Goal: Navigation & Orientation: Find specific page/section

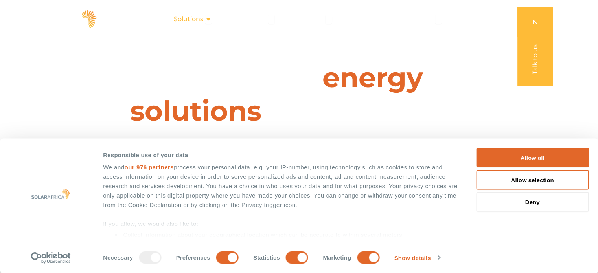
click at [207, 18] on icon "Menu" at bounding box center [208, 19] width 6 height 6
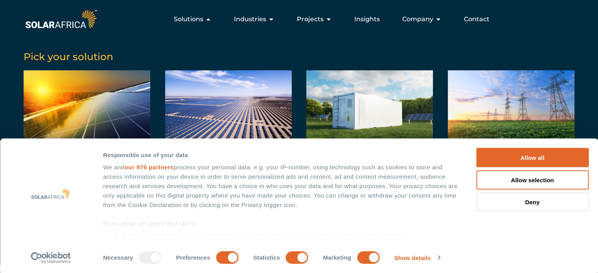
drag, startPoint x: 529, startPoint y: 155, endPoint x: 335, endPoint y: 169, distance: 195.1
click at [529, 155] on button "Allow all" at bounding box center [532, 157] width 112 height 19
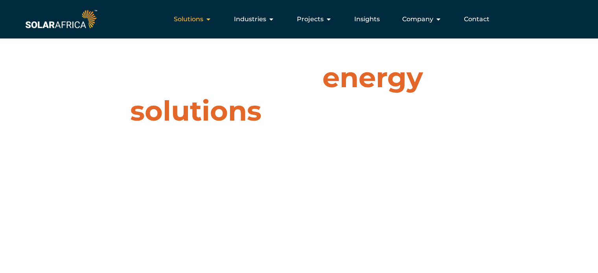
click at [211, 19] on icon "Menu" at bounding box center [208, 19] width 6 height 6
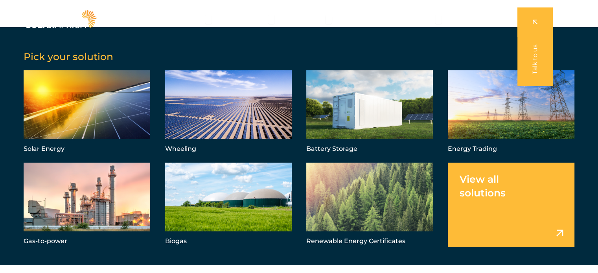
click at [541, 212] on link "Menu" at bounding box center [511, 205] width 127 height 85
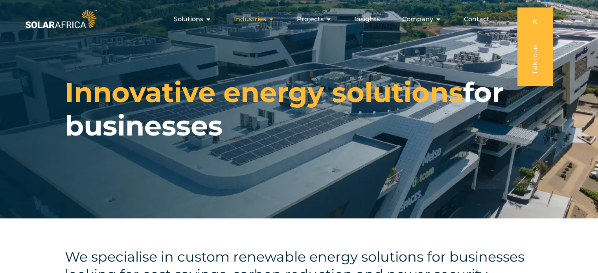
click at [270, 20] on icon "Menu" at bounding box center [271, 19] width 6 height 6
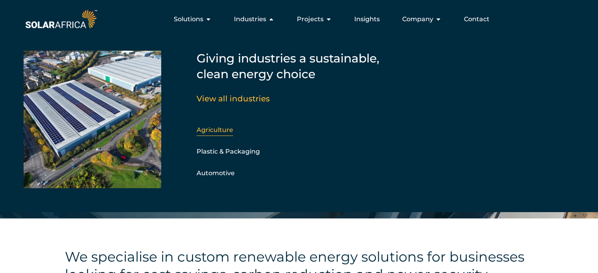
click at [210, 134] on div "Agriculture" at bounding box center [239, 130] width 85 height 12
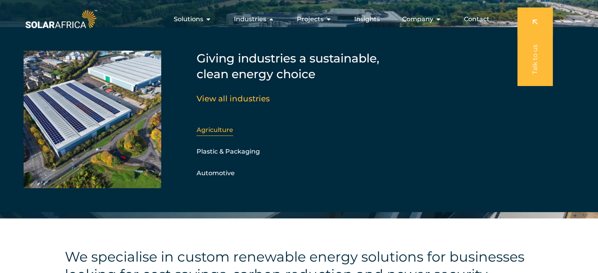
click at [214, 131] on link "Agriculture" at bounding box center [215, 129] width 37 height 7
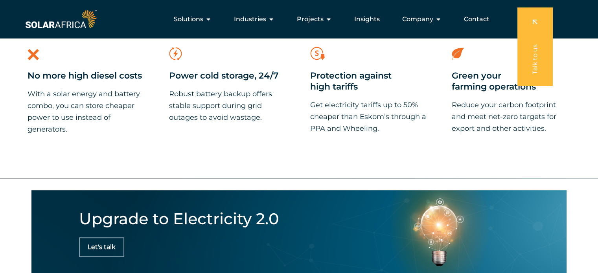
scroll to position [354, 0]
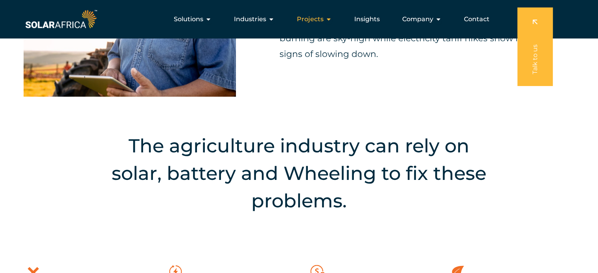
click at [327, 17] on icon "Menu" at bounding box center [329, 19] width 6 height 6
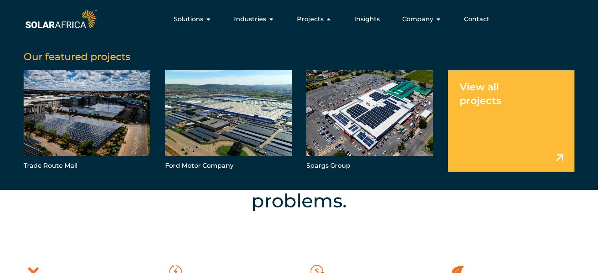
click at [478, 123] on link "Menu" at bounding box center [511, 120] width 127 height 101
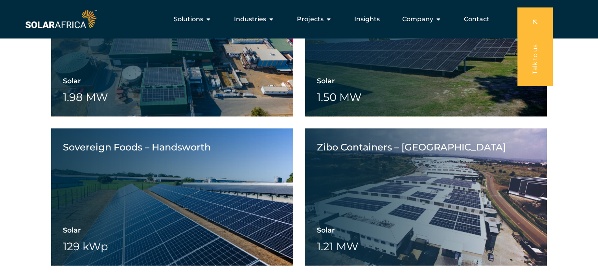
scroll to position [1769, 0]
